Goal: Navigation & Orientation: Find specific page/section

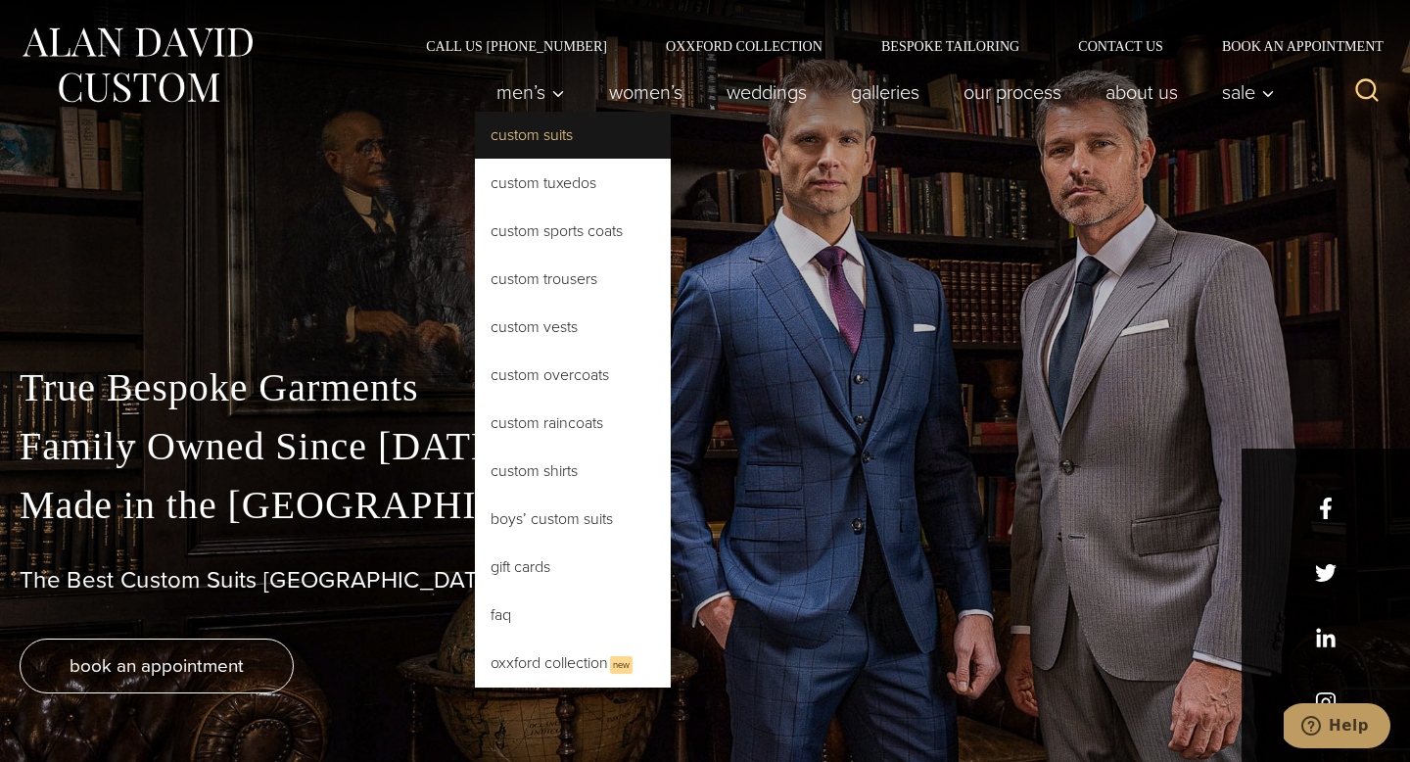
click at [525, 147] on link "Custom Suits" at bounding box center [573, 135] width 196 height 47
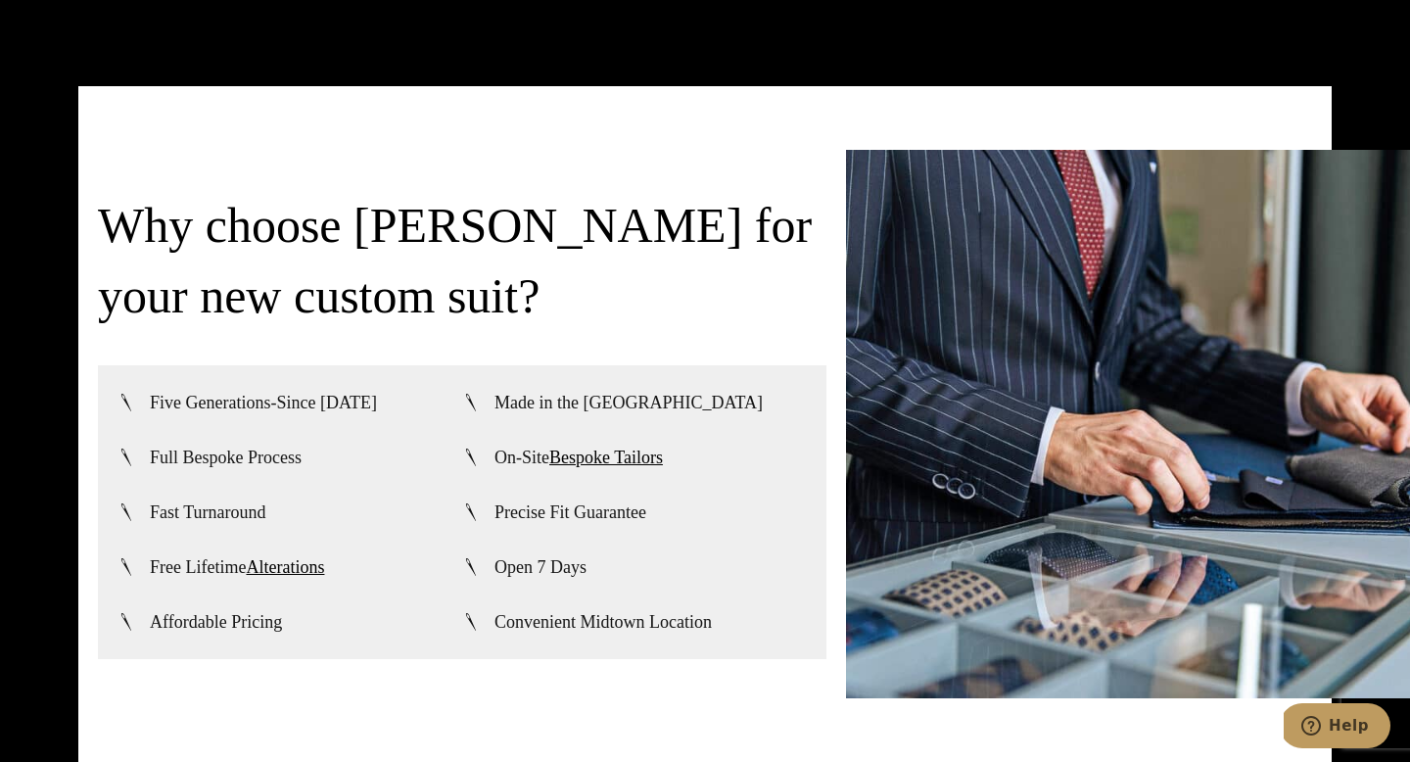
scroll to position [4460, 0]
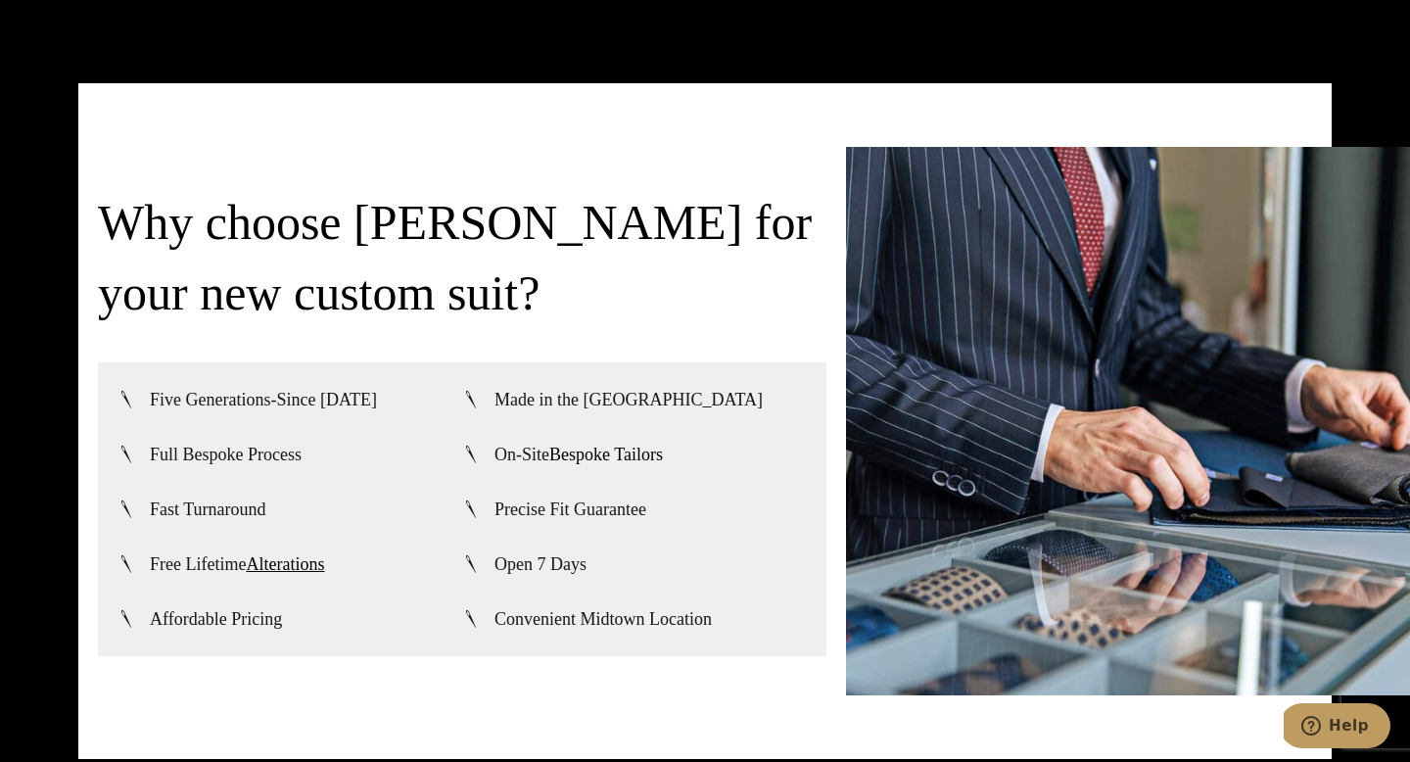
click at [588, 445] on link "Bespoke Tailors" at bounding box center [606, 455] width 114 height 20
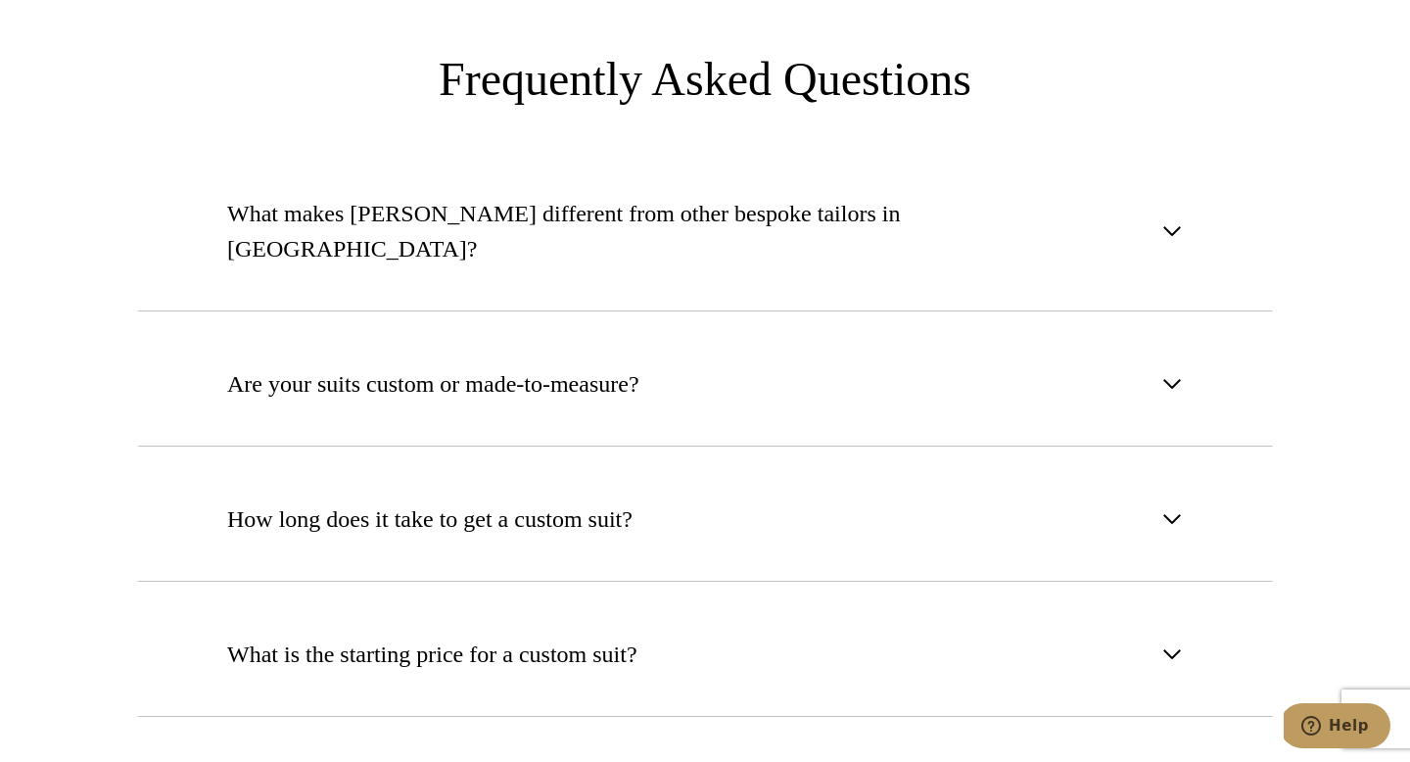
scroll to position [7316, 0]
